Goal: Transaction & Acquisition: Purchase product/service

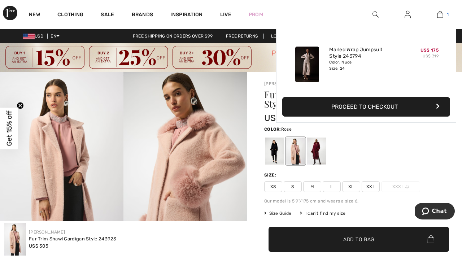
click at [437, 18] on img at bounding box center [440, 14] width 6 height 9
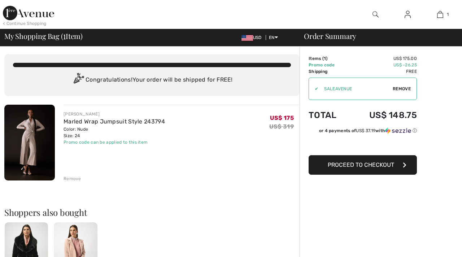
scroll to position [3, 0]
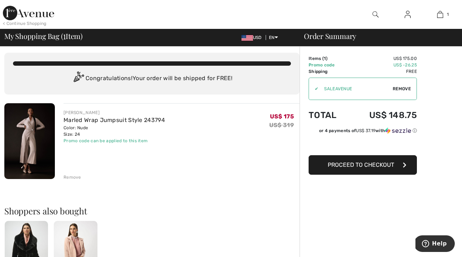
click at [41, 150] on img at bounding box center [29, 141] width 50 height 76
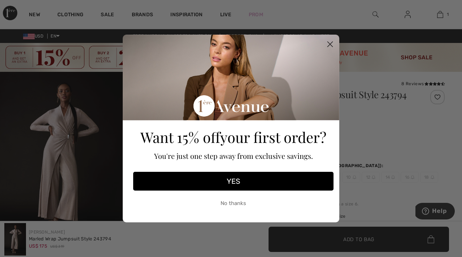
click at [333, 41] on circle "Close dialog" at bounding box center [330, 44] width 12 height 12
